Goal: Information Seeking & Learning: Understand process/instructions

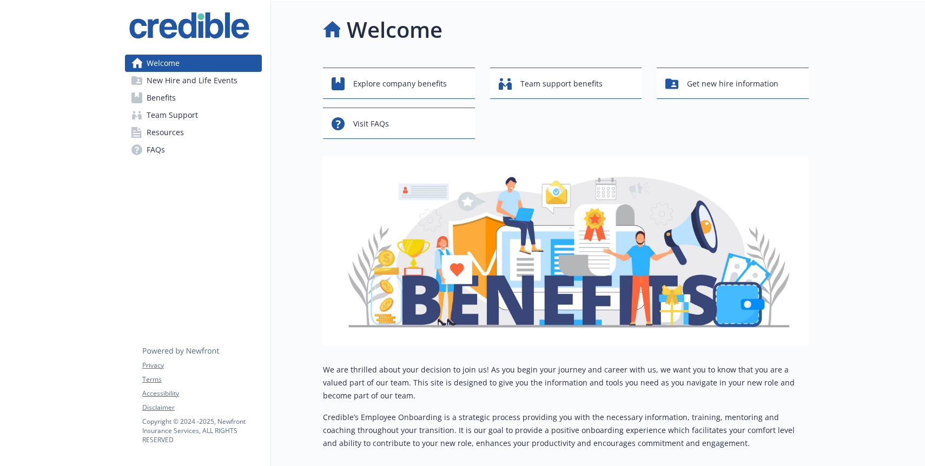
click at [221, 100] on link "Benefits" at bounding box center [193, 97] width 137 height 17
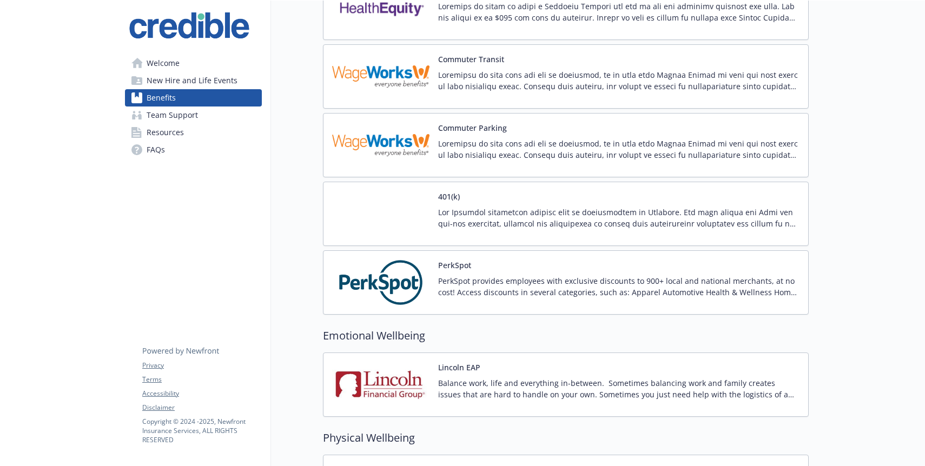
scroll to position [1438, 0]
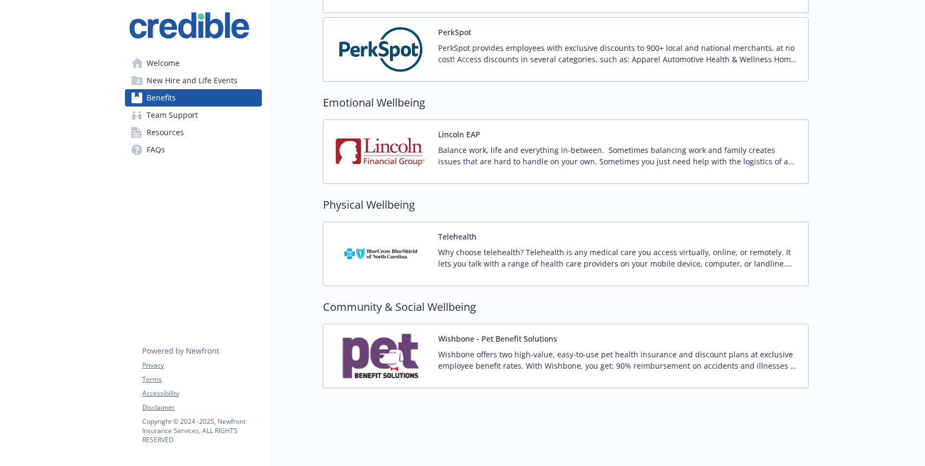
click at [170, 86] on span "New Hire and Life Events" at bounding box center [192, 80] width 91 height 17
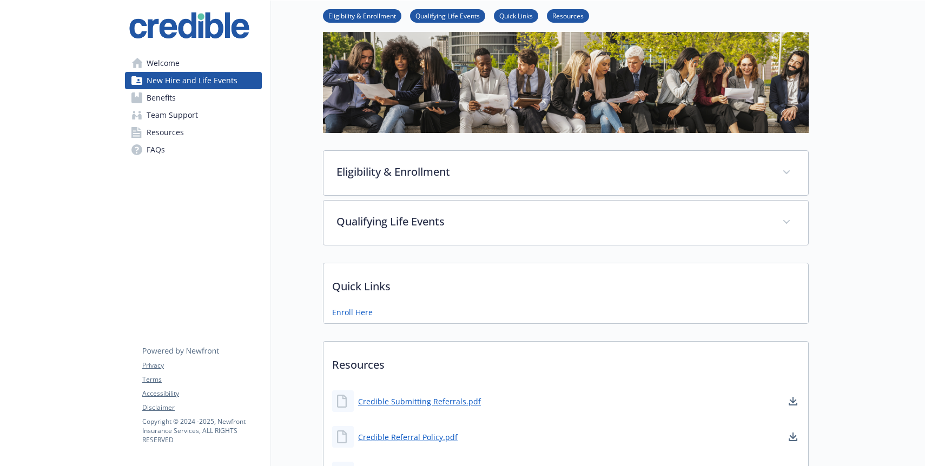
scroll to position [159, 0]
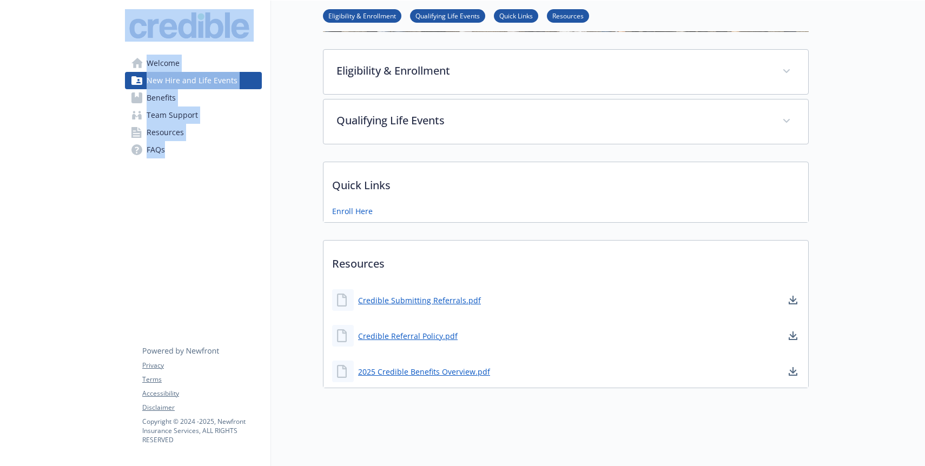
drag, startPoint x: 187, startPoint y: 180, endPoint x: 107, endPoint y: 51, distance: 151.9
click at [107, 51] on div "Skip to main content Welcome New Hire and Life Events Benefits Team Support Res…" at bounding box center [462, 154] width 925 height 625
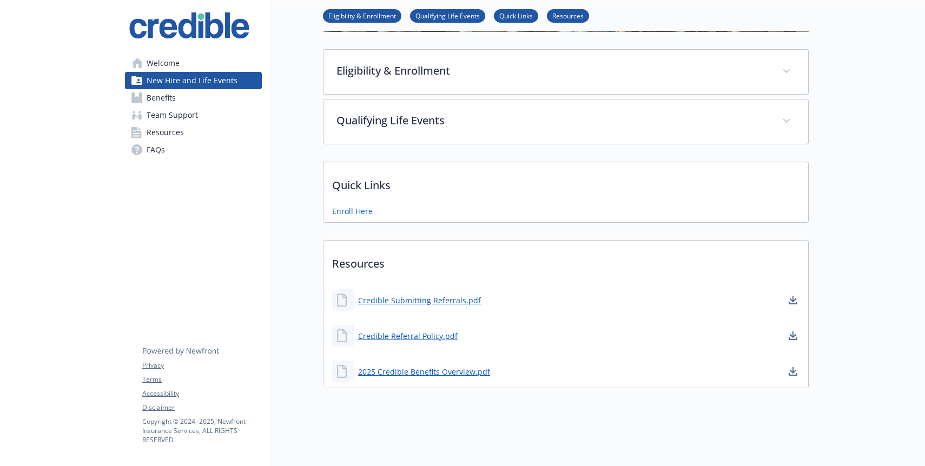
click at [196, 307] on div "Welcome New Hire and Life Events Benefits Team Support Resources FAQs Privacy T…" at bounding box center [193, 154] width 155 height 625
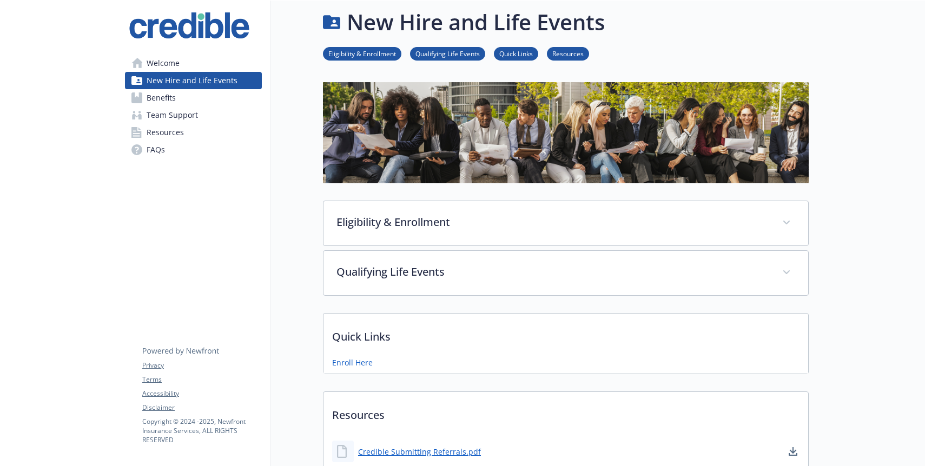
scroll to position [6, 0]
